Goal: Transaction & Acquisition: Purchase product/service

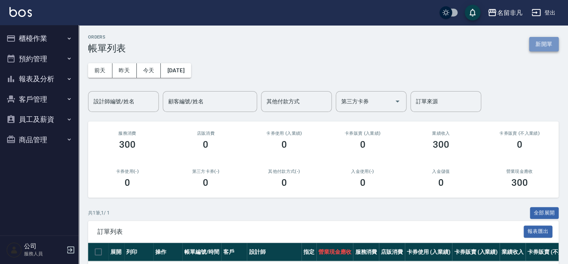
click at [546, 43] on button "新開單" at bounding box center [543, 44] width 29 height 15
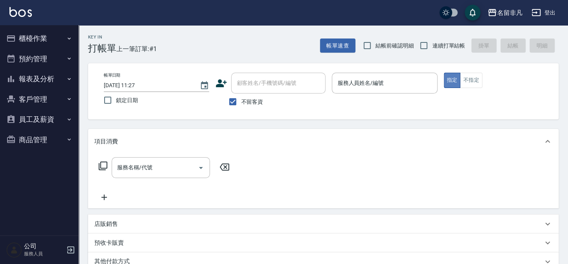
click at [453, 80] on button "指定" at bounding box center [452, 80] width 17 height 15
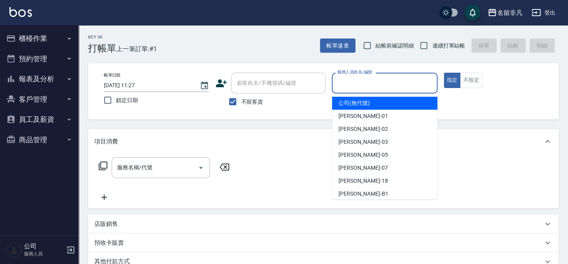
click at [386, 82] on input "服務人員姓名/編號" at bounding box center [384, 83] width 98 height 14
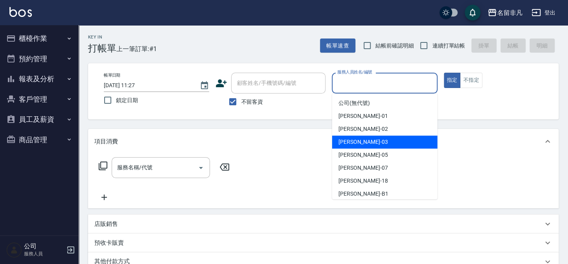
click at [374, 138] on div "[PERSON_NAME] -03" at bounding box center [384, 142] width 105 height 13
type input "[PERSON_NAME]-03"
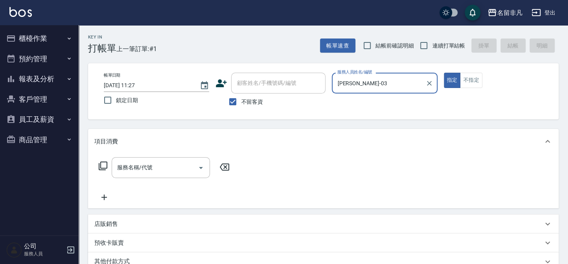
click at [102, 163] on icon at bounding box center [102, 165] width 9 height 9
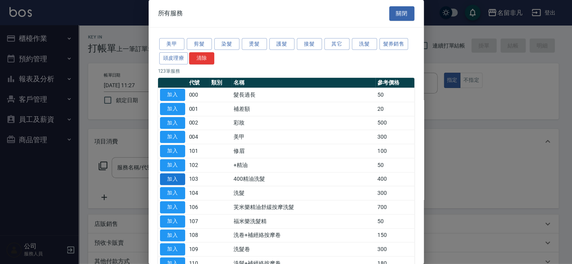
click at [176, 176] on button "加入" at bounding box center [172, 179] width 25 height 12
type input "400精油洗髮(103)"
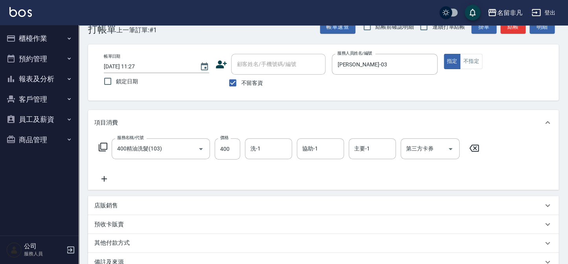
scroll to position [6, 0]
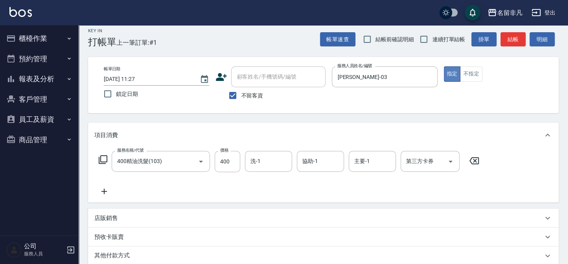
click at [448, 70] on button "指定" at bounding box center [452, 73] width 17 height 15
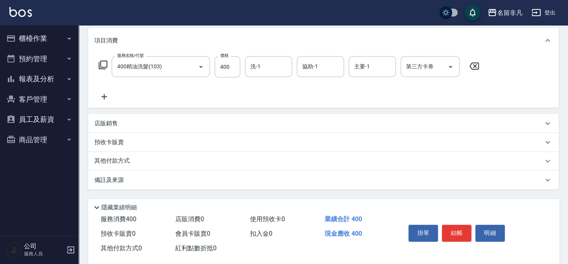
scroll to position [114, 0]
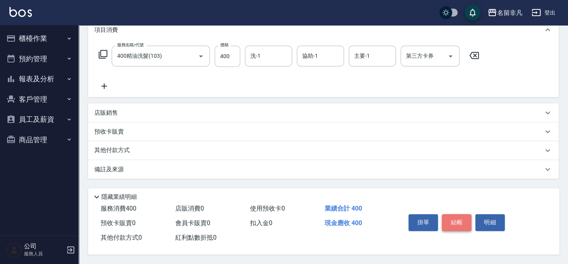
click at [456, 219] on button "結帳" at bounding box center [456, 222] width 29 height 17
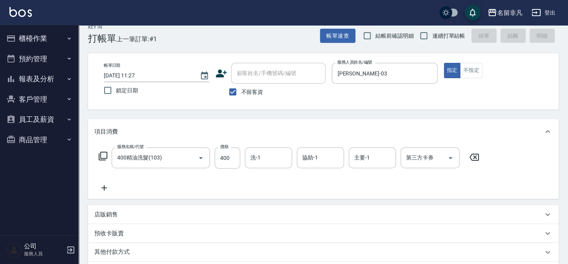
scroll to position [6, 0]
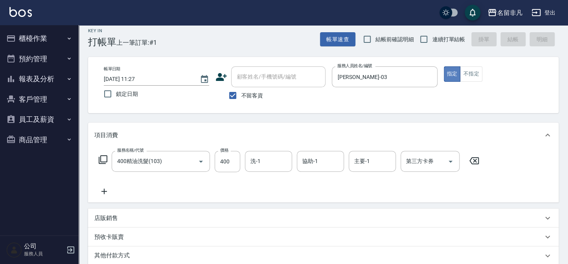
click at [452, 70] on button "指定" at bounding box center [452, 73] width 17 height 15
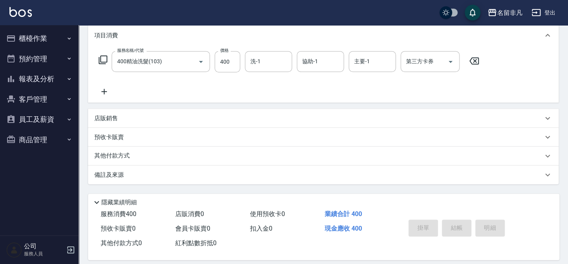
scroll to position [114, 0]
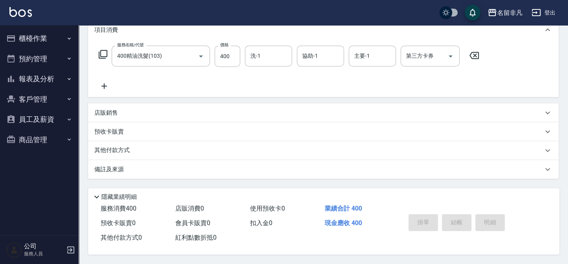
click at [456, 223] on div "Key In 打帳單 上一筆訂單:#1 帳單速查 結帳前確認明細 連續打單結帳 掛單 結帳 明細 帳單日期 [DATE] 11:27 鎖定日期 顧客姓名/手機…" at bounding box center [284, 76] width 568 height 376
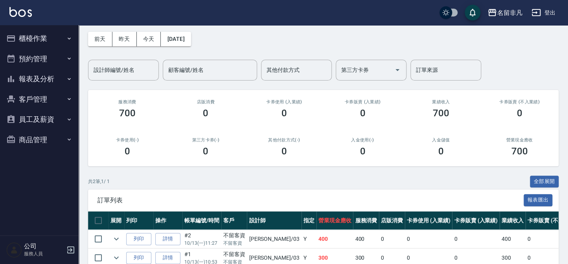
scroll to position [71, 0]
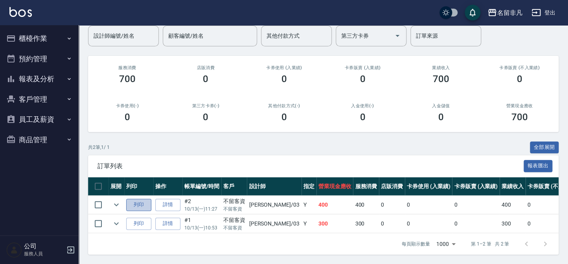
click at [141, 199] on button "列印" at bounding box center [138, 205] width 25 height 12
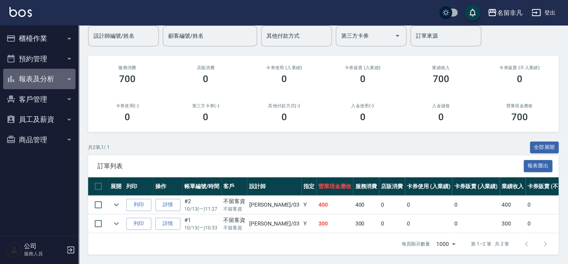
click at [44, 77] on button "報表及分析" at bounding box center [39, 79] width 72 height 20
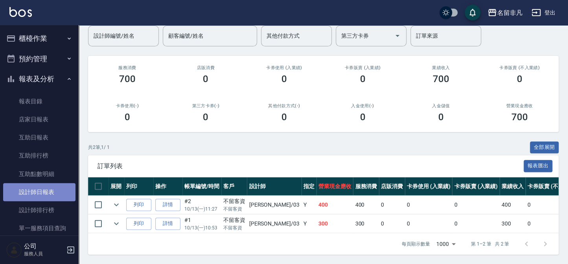
click at [48, 189] on link "設計師日報表" at bounding box center [39, 192] width 72 height 18
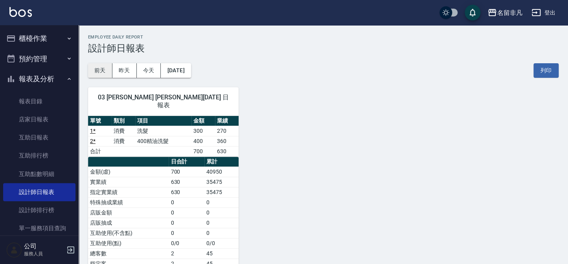
click at [99, 70] on button "前天" at bounding box center [100, 70] width 24 height 15
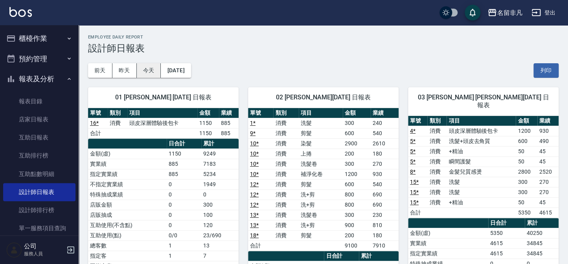
click at [151, 68] on button "今天" at bounding box center [149, 70] width 24 height 15
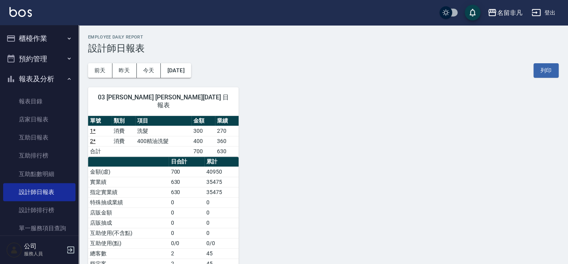
click at [43, 35] on button "櫃檯作業" at bounding box center [39, 38] width 72 height 20
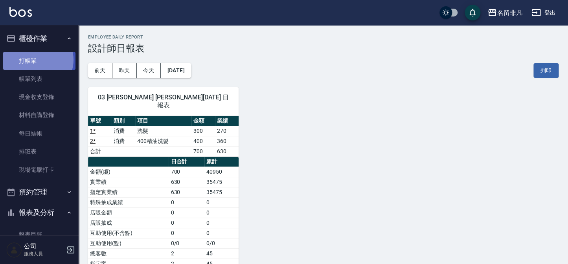
click at [37, 60] on link "打帳單" at bounding box center [39, 61] width 72 height 18
